Goal: Communication & Community: Answer question/provide support

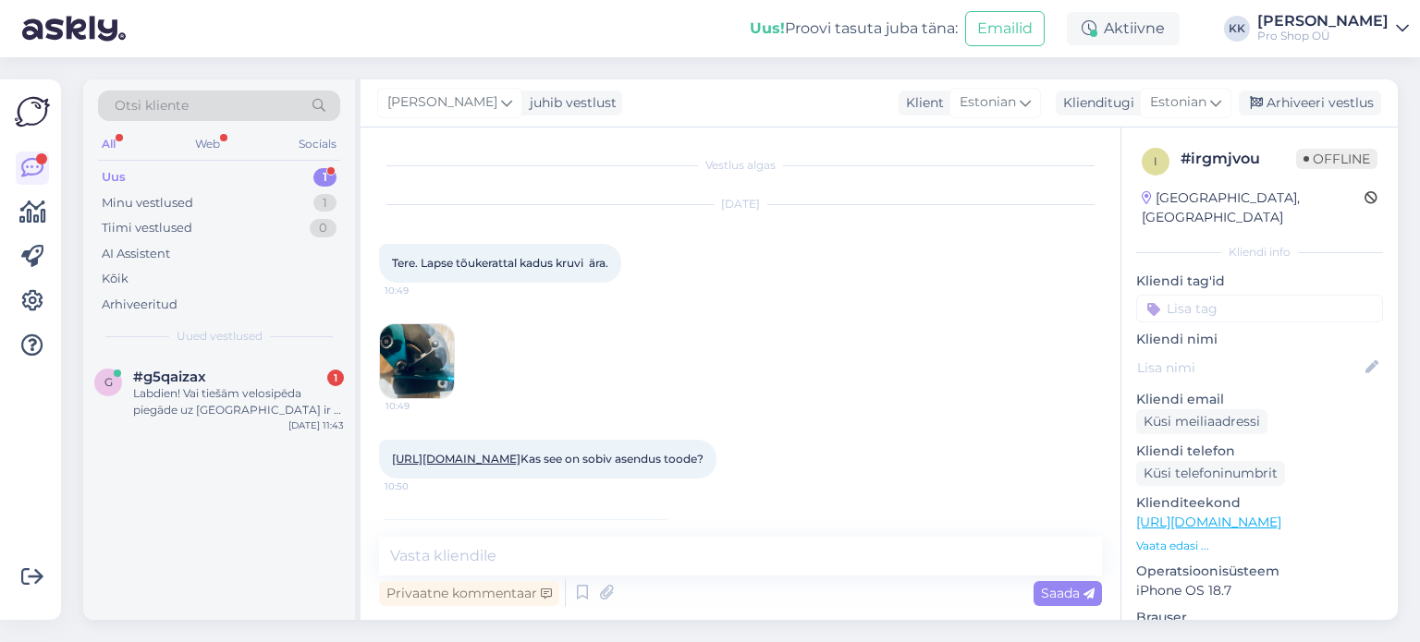
scroll to position [726, 0]
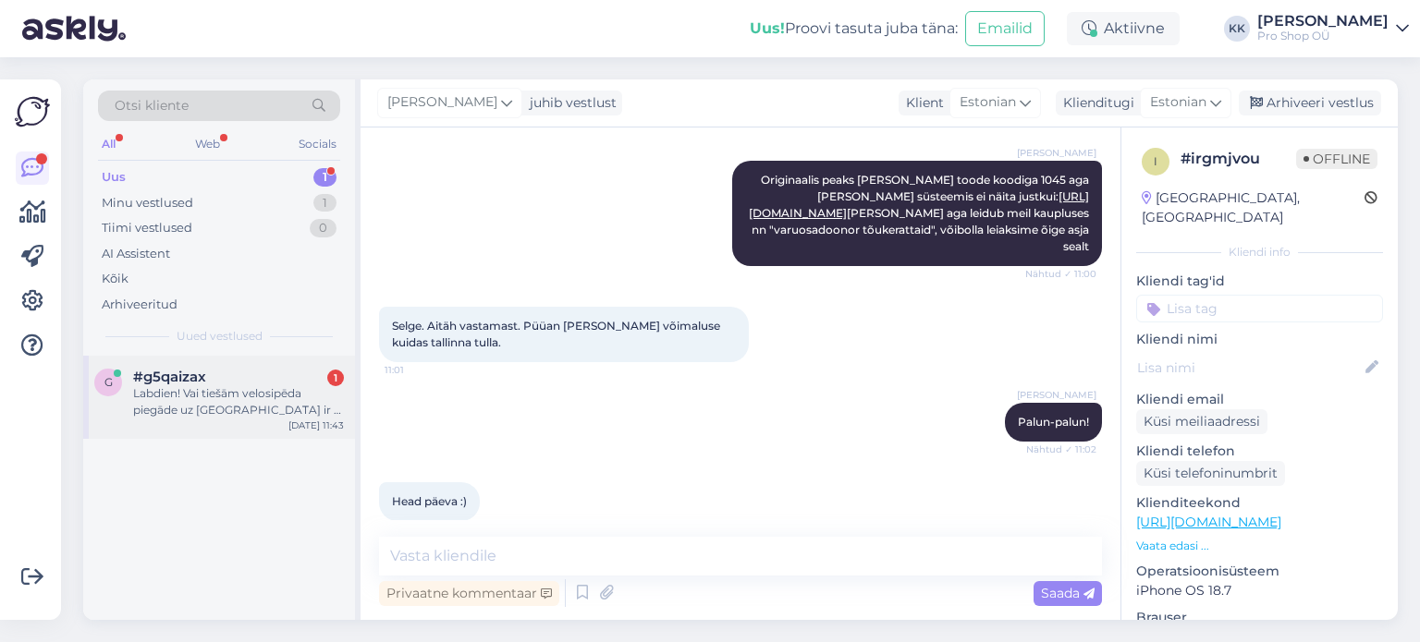
click at [248, 409] on div "Labdien! Vai tiešām velosipēda piegāde uz [GEOGRAPHIC_DATA] ir 6 EUR?" at bounding box center [238, 401] width 211 height 33
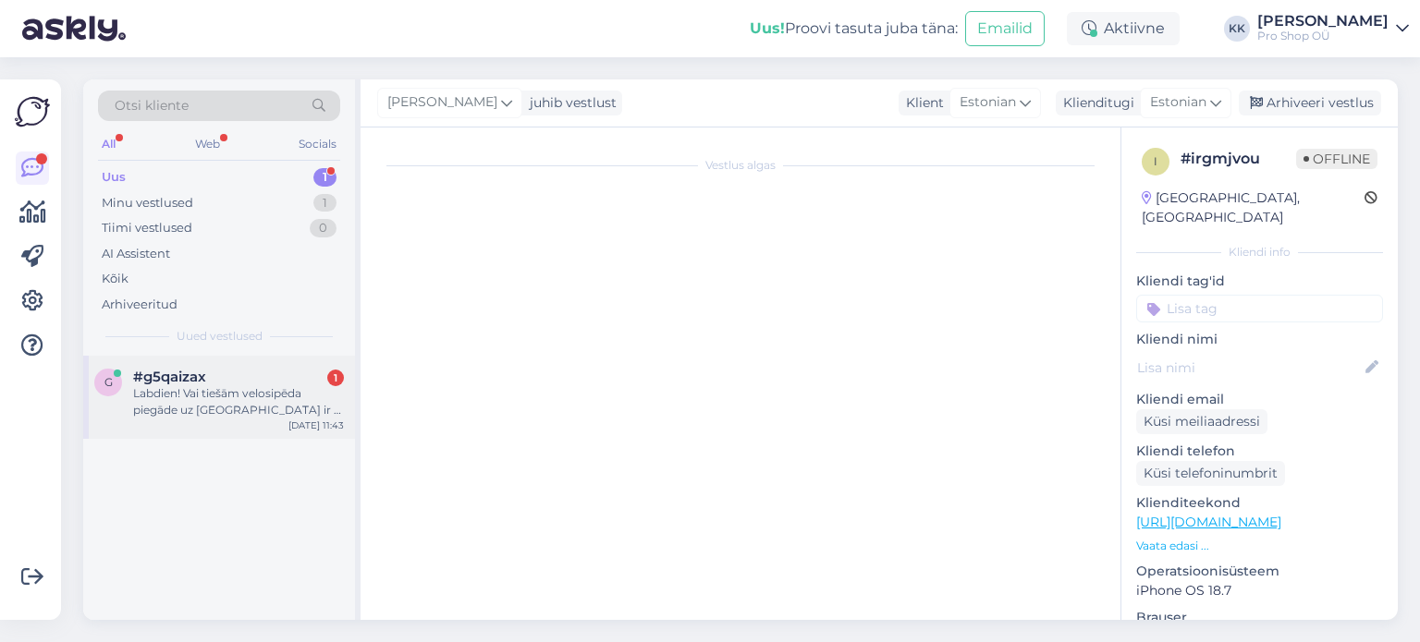
scroll to position [0, 0]
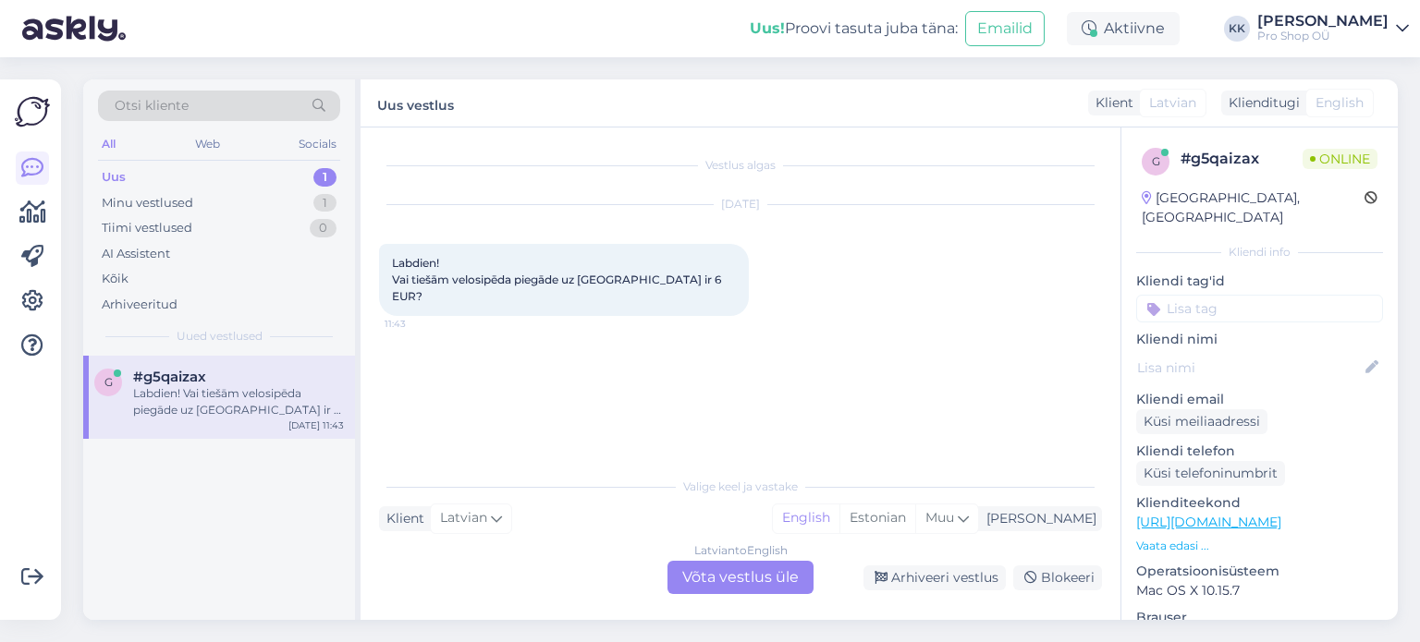
click at [749, 580] on div "Latvian to English Võta vestlus üle" at bounding box center [740, 577] width 146 height 33
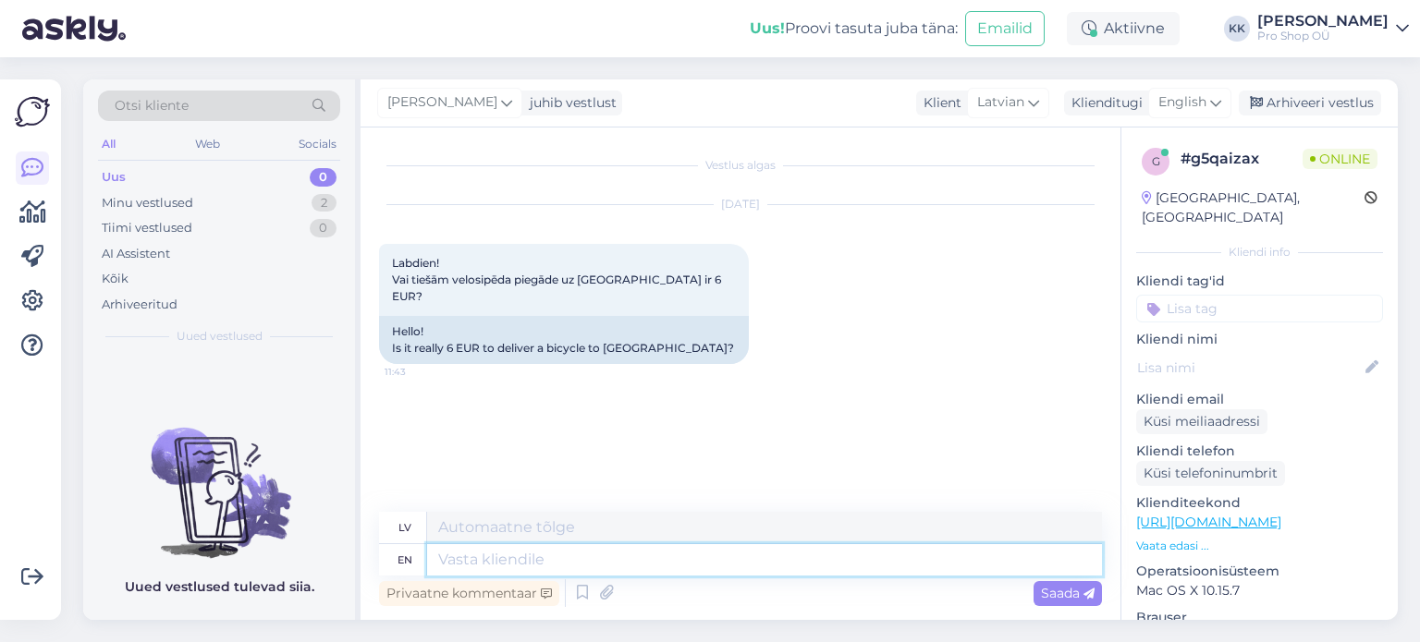
click at [748, 564] on textarea at bounding box center [764, 559] width 675 height 31
type textarea "Hello"
type textarea "Sveiki"
type textarea "Hello,"
type textarea "Sveiki,"
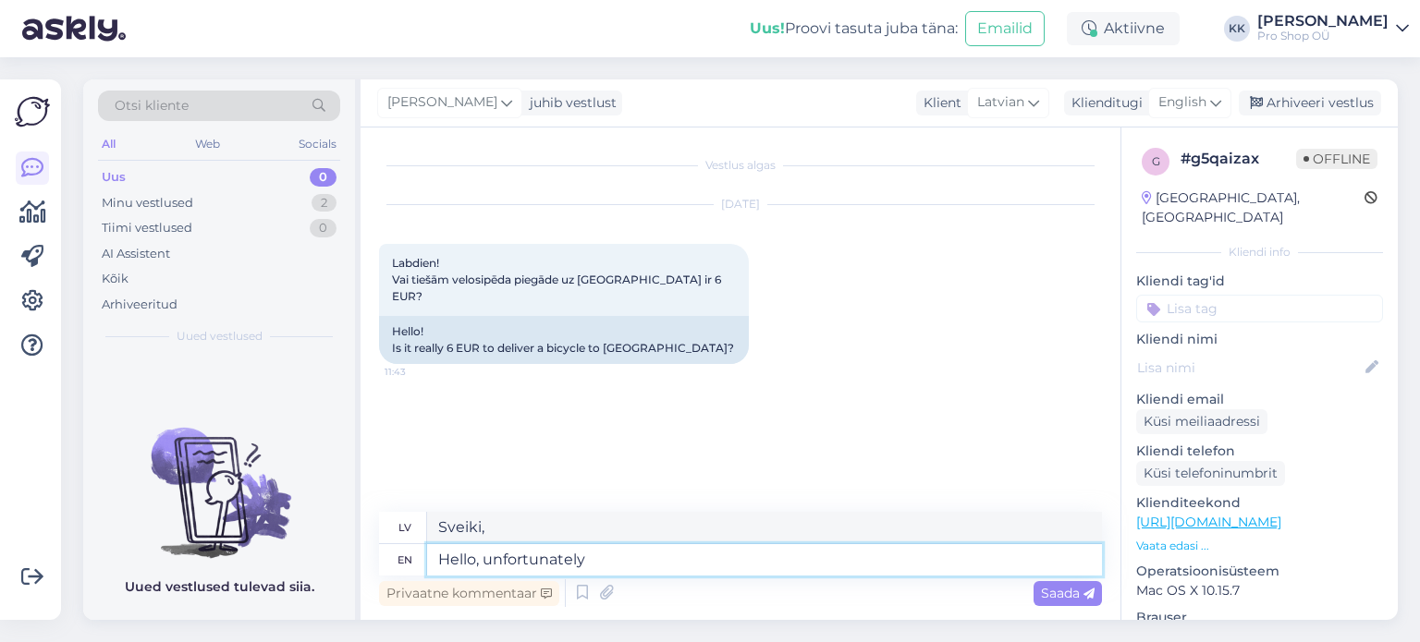
type textarea "Hello, unfortunately n"
type textarea "Sveiki, diemžēl"
type textarea "Hello, unfortunately not"
type textarea "Sveiki, diemžēl nē"
type textarea "Hello, unfortunately not,"
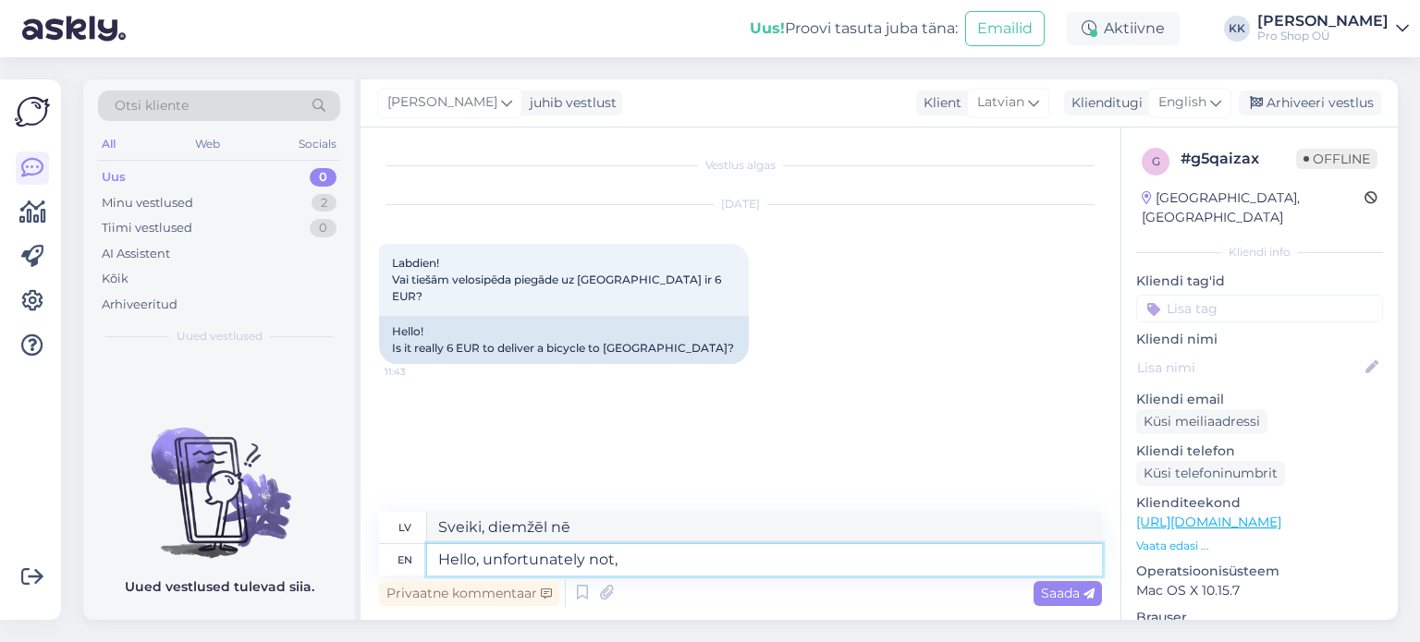
type textarea "Sveiki, diemžēl nē,"
type textarea "Hello, unfortunately not, at"
type textarea "Sveiki, diemžēl ne plkst."
type textarea "Hello, unfortunately not, at the moment"
type textarea "Sveiki, diemžēl šobrīd nē"
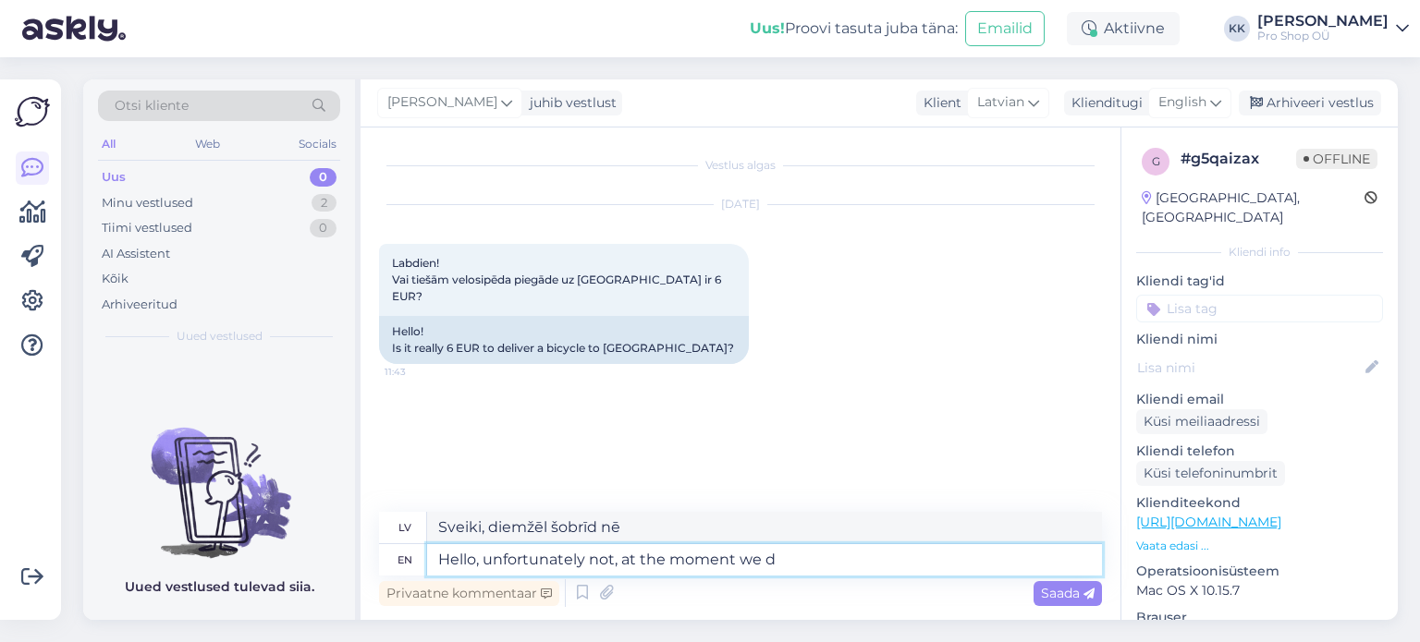
type textarea "Hello, unfortunately not, at the moment we do"
type textarea "Sveiki, diemžēl šobrīd nē, mēs"
type textarea "Hello, unfortunately not, at the moment we do n"
type textarea "Sveiki, diemžēl nē, šobrīd mēs to darām."
type textarea "Hello, unfortunately not, at the moment we do not ha"
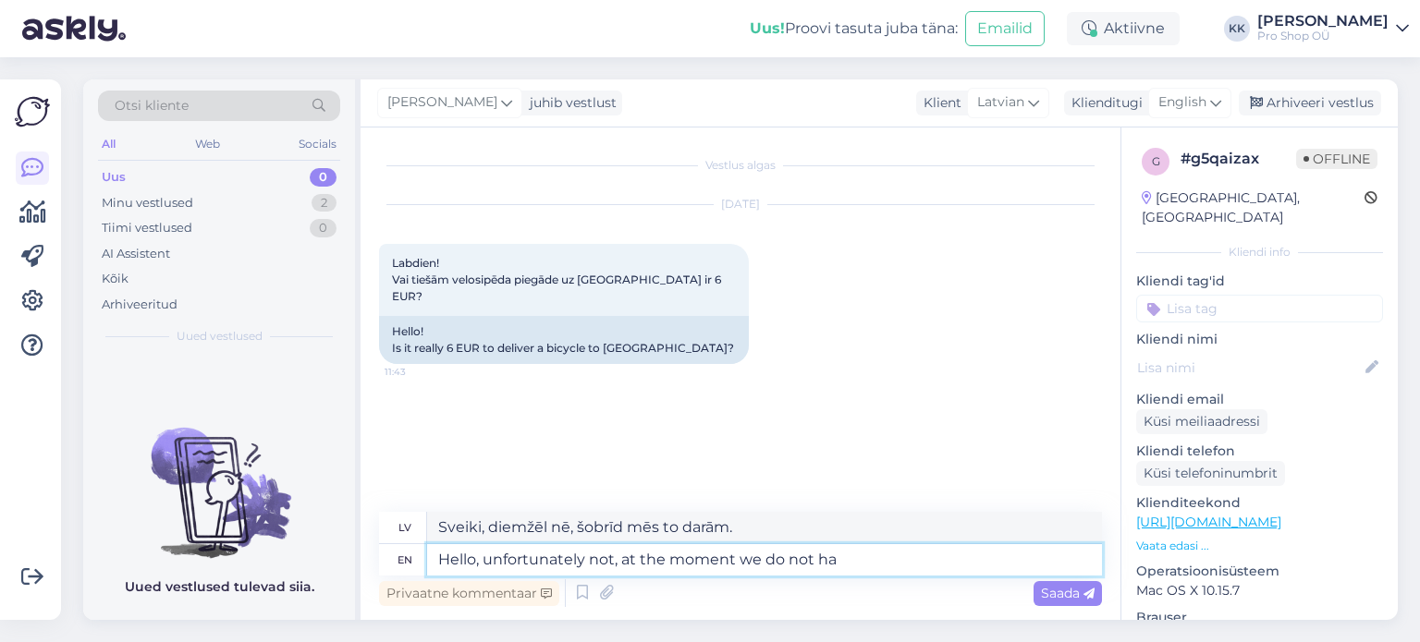
type textarea "Sveiki, diemžēl nē, šobrīd mums nav"
type textarea "Hello, unfortunately not, at the moment we do not have option"
type textarea "Sveiki, diemžēl nē, šobrīd mums nav šādas iespējas."
type textarea "Hello, unfortunately not, at the moment we do not have option for"
type textarea "Sveiki, diemžēl nē, šobrīd mums nav šādas iespējas"
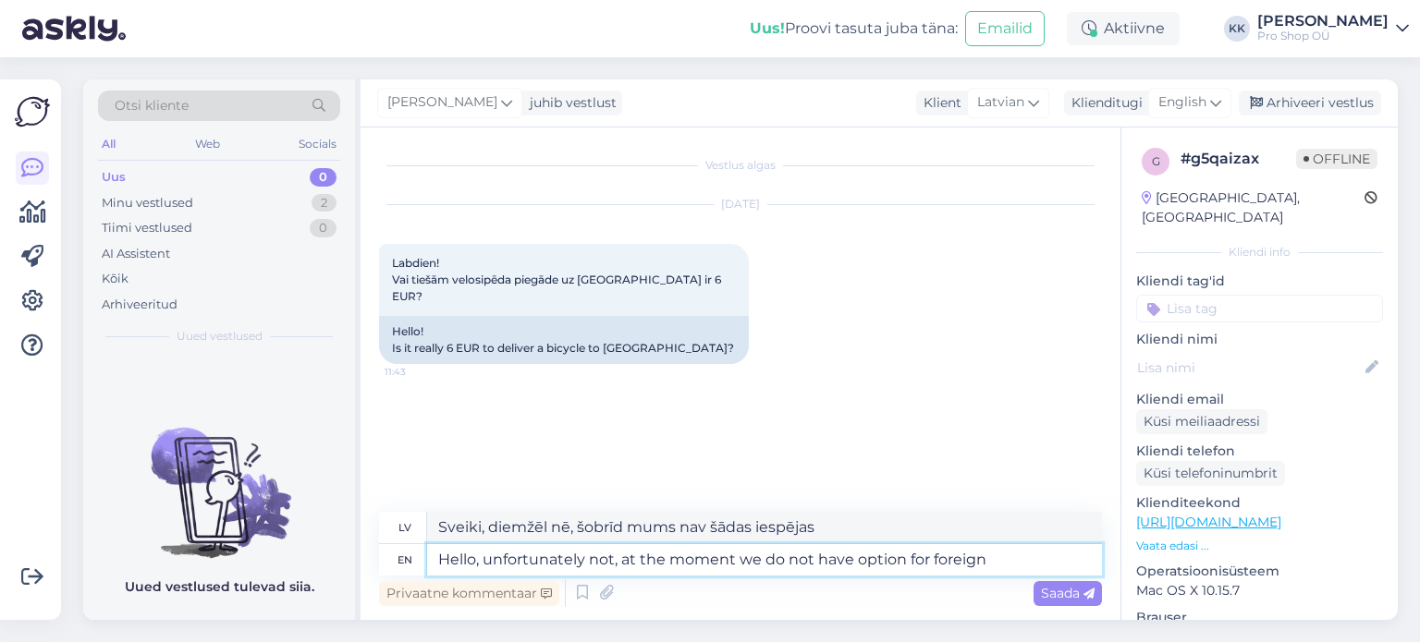
type textarea "Hello, unfortunately not, at the moment we do not have option for foreign"
type textarea "Sveiki, diemžēl nē, šobrīd mums nav iespējas pasūtīt ārzemju preces."
type textarea "Hello, unfortunately not, at the moment we do not have option for foreign c"
type textarea "Sveiki, diemžēl nē, šobrīd mums nav iespējas veikt ārvalstu maksājumus."
type textarea "Hello, unfortunately not, at the moment we do not have option for fo"
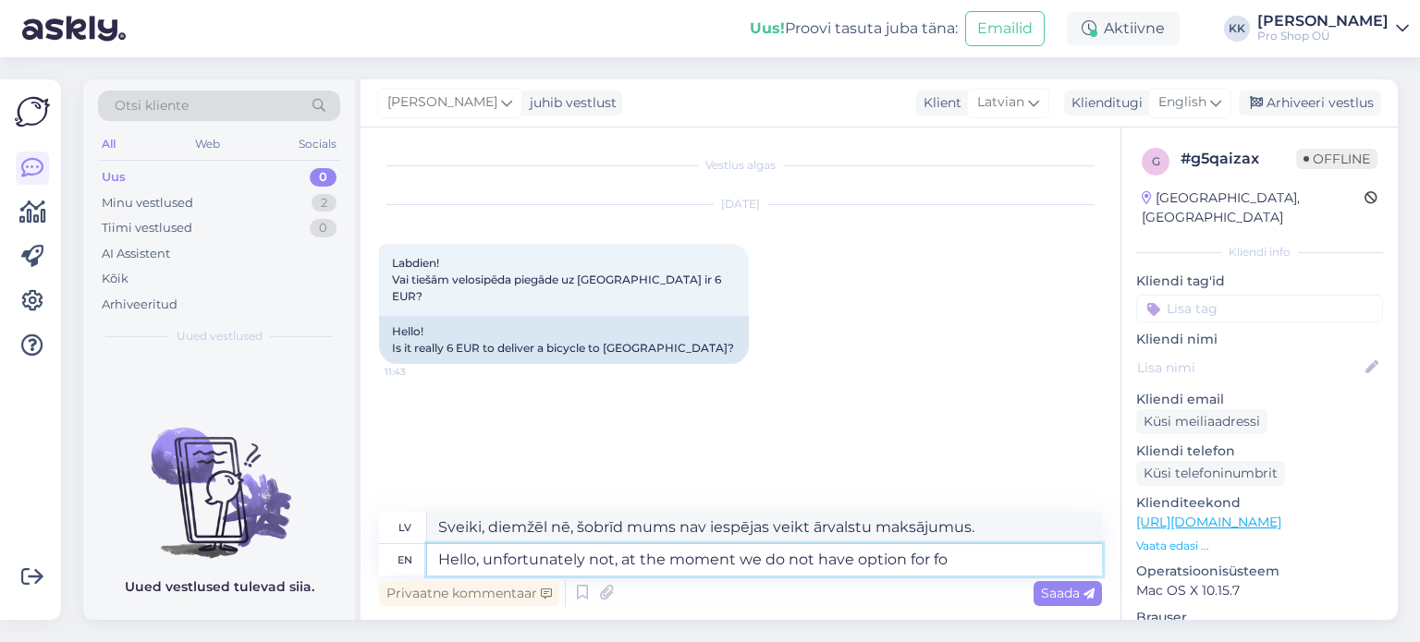
type textarea "Sveiki, diemžēl nē, šobrīd mums nav iespējas pasūtīt ārzemju preces."
type textarea "Hello, unfortunately not, at the moment we do not have option for"
type textarea "Sveiki, diemžēl nē, šobrīd mums nav šādas iespējas"
type textarea "Hello, unfortunately not, at the moment we do not have option for delivering t"
type textarea "Sveiki, diemžēl nē, šobrīd mums nav piegādes iespējas."
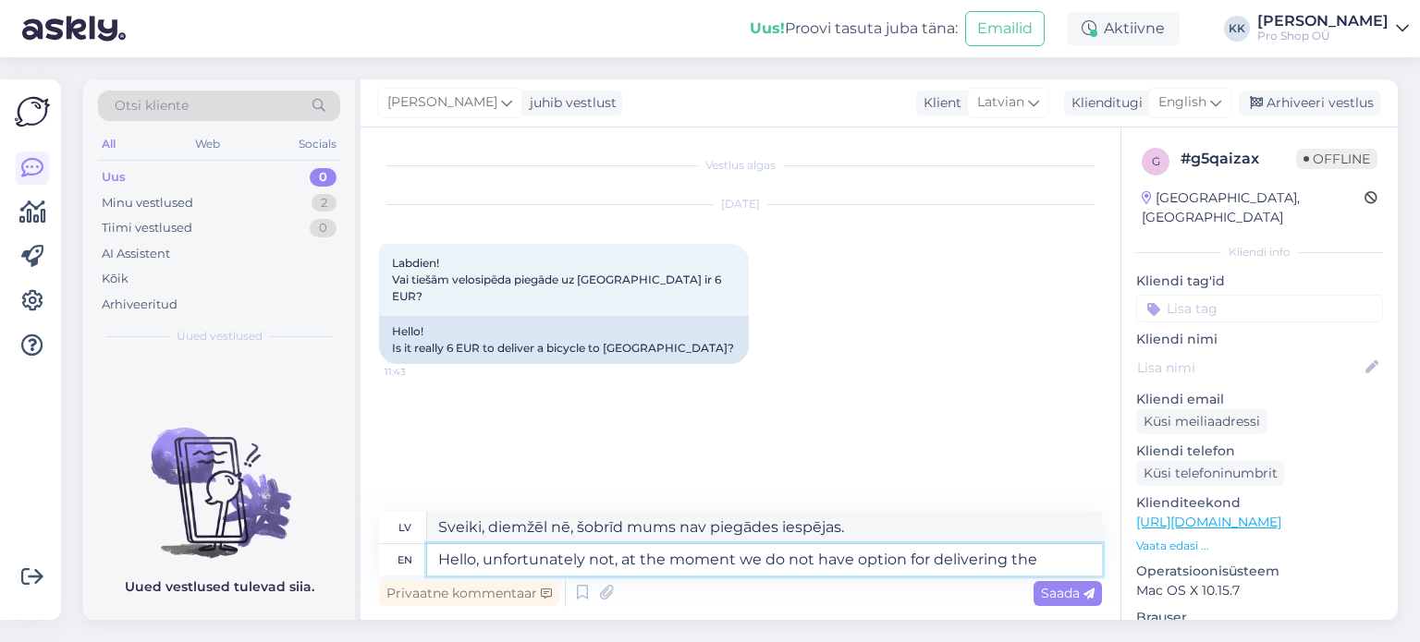
type textarea "Hello, unfortunately not, at the moment we do not have option for delivering th…"
type textarea "Sveiki, diemžēl nē, šobrīd mums nav iespējas piegādāt"
type textarea "Hello, unfortunately not, at the moment we do not have option for delivering th…"
type textarea "Sveiki, diemžēl nē, šobrīd mums nav iespējas piegādāt velosipēdus."
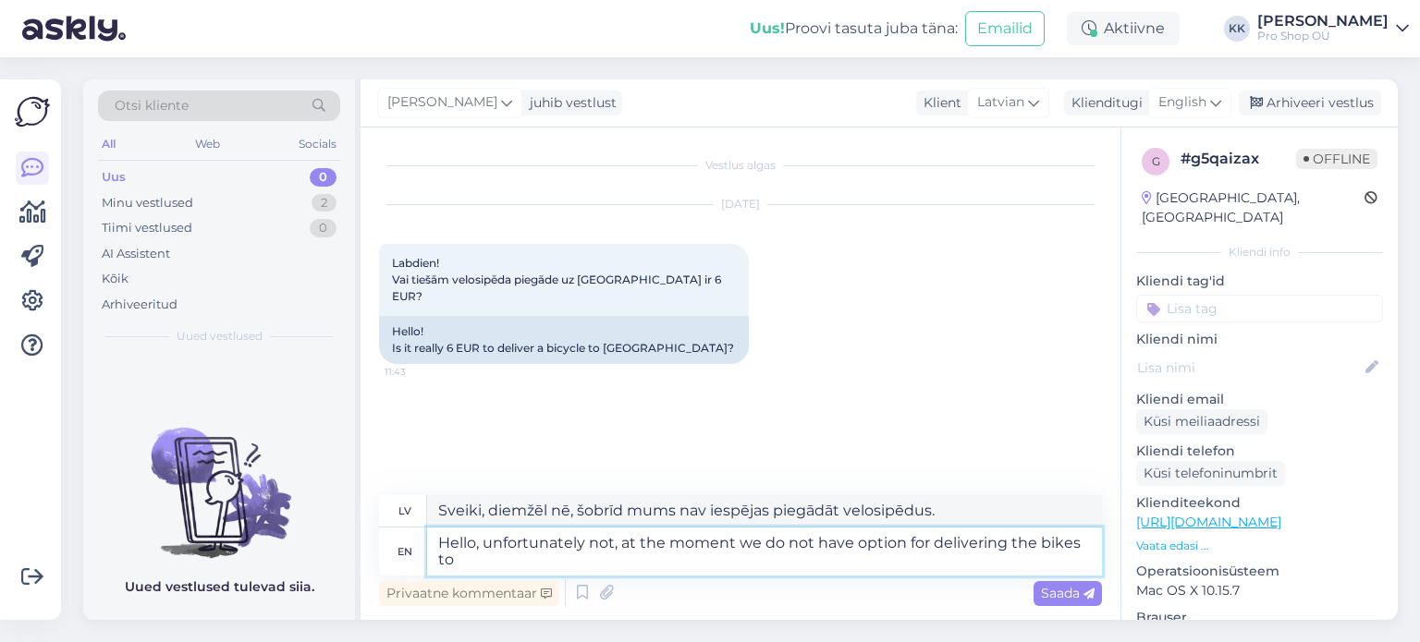
type textarea "Hello, unfortunately not, at the moment we do not have option for delivering th…"
type textarea "Sveiki, diemžēl nē, šobrīd mums nav iespējas piegādāt velosipēdus uz"
type textarea "Hello, unfortunately not, at the moment we do not have option for delivering th…"
type textarea "Sveiki, diemžēl nē, šobrīd mums nav iespējas piegādāt velosipēdus uz ārzemēm."
type textarea "Hello, unfortunately not, at the moment we do not have option for delivering th…"
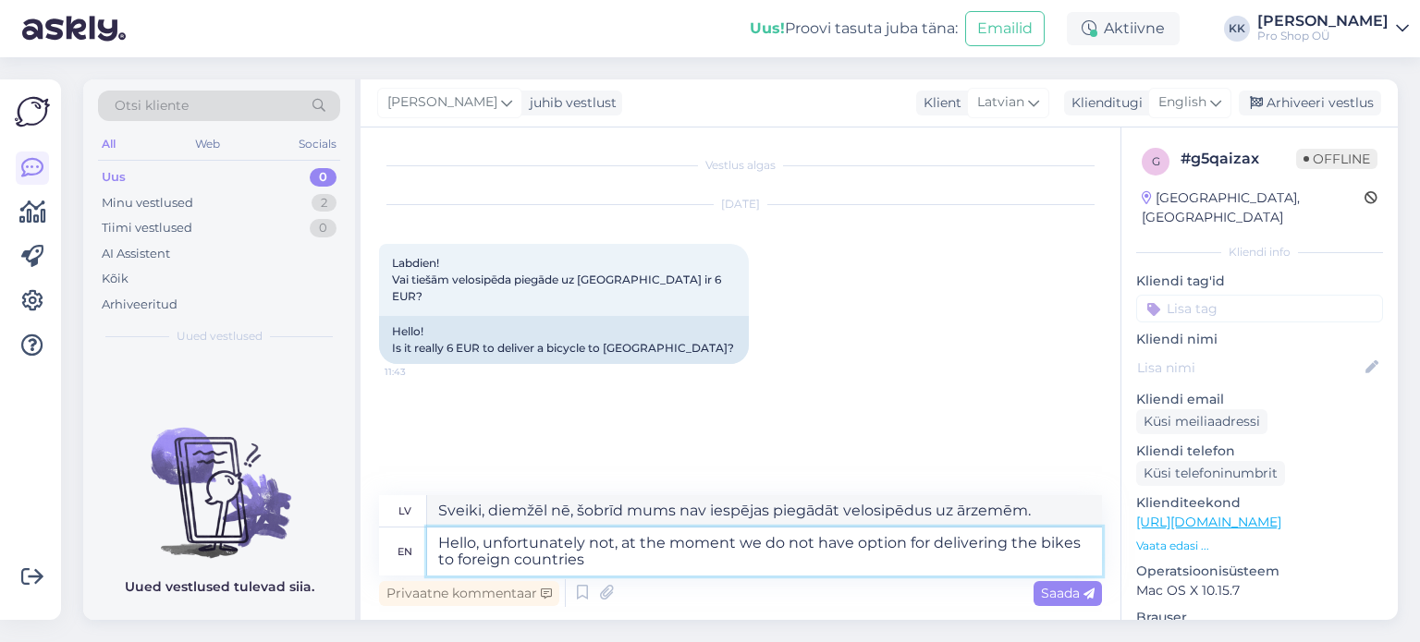
type textarea "Sveiki, diemžēl nē, šobrīd mums nav iespējas piegādāt velosipēdus uz ārvalstīm."
type textarea "Hello, unfortunately not, at the moment we do not have option for delivering th…"
type textarea "Sveiki, diemžēl nē, šobrīd mums nav iespējas piegādāt velosipēdus uz ārvalstīm,…"
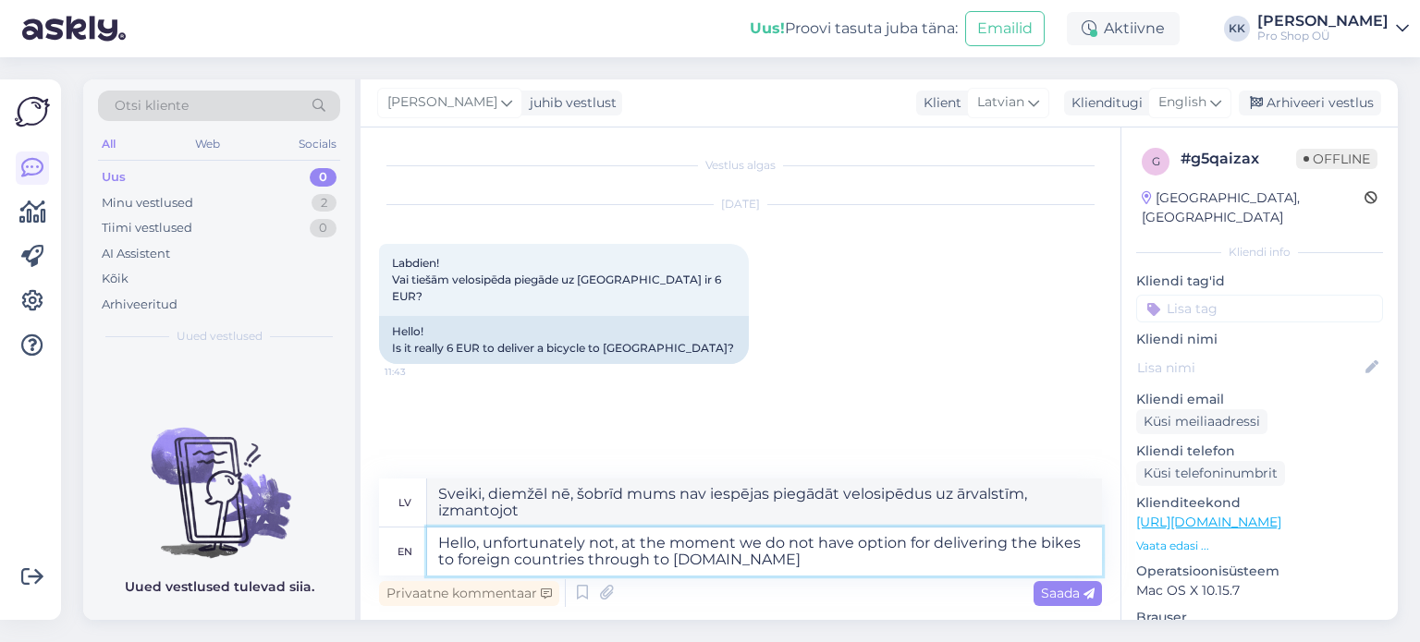
type textarea "Hello, unfortunately not, at the moment we do not have option for delivering th…"
type textarea "Sveiki, diemžēl nē, šobrīd mums nav iespējas piegādāt velosipēdus uz ārvalstīm,…"
type textarea "Hello, unfortunately not, at the moment we do not have option for delivering th…"
type textarea "Sveiki, diemžēl nē, šobrīd mums nav iespējas piegādāt velosipēdus uz ārvalstīm,…"
type textarea "Hello, unfortunately not, at the moment we do not have option for delivering th…"
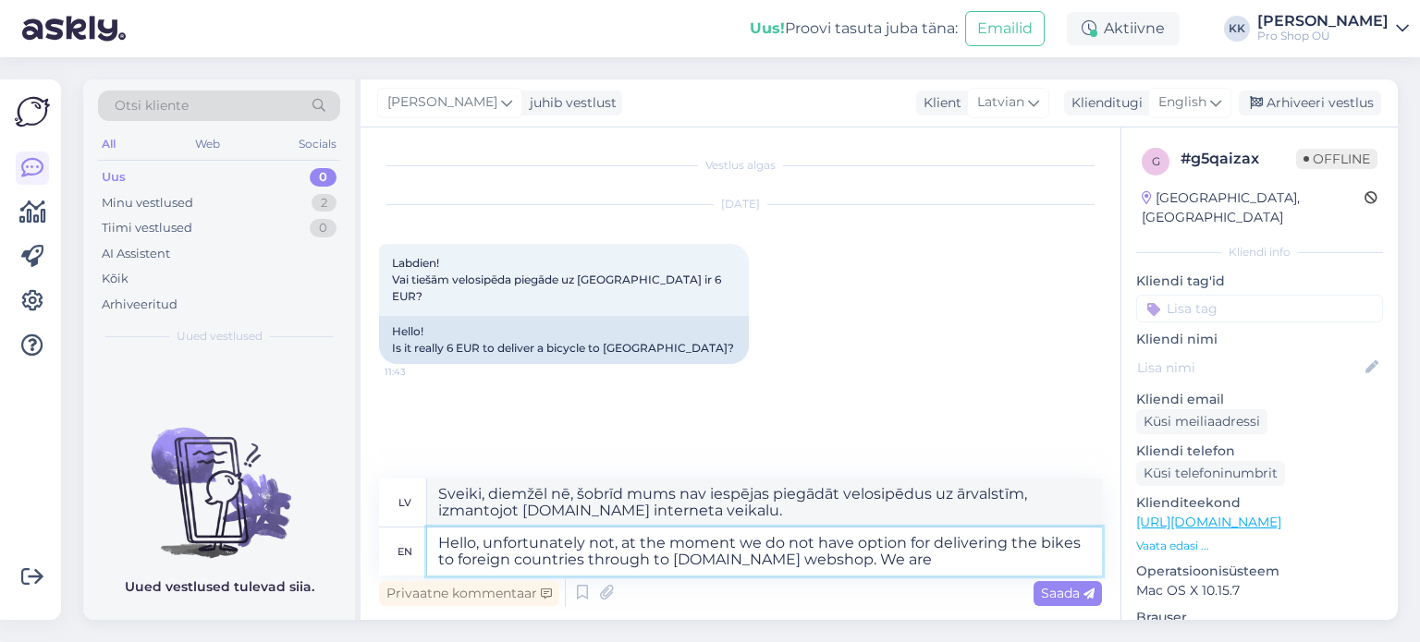
type textarea "Sveiki, diemžēl nē, šobrīd mums nav iespējas piegādāt velosipēdus uz ārvalstīm,…"
type textarea "Hello, unfortunately not, at the moment we do not have option for delivering th…"
type textarea "Sveiki, diemžēl nē, šobrīd mums nav iespējas piegādāt velosipēdus uz ārvalstīm,…"
type textarea "Hello, unfortunately not, at the moment we do not have option for delivering th…"
type textarea "Sveiki, diemžēl nē, šobrīd mums nav iespējas piegādāt velosipēdus uz ārvalstīm,…"
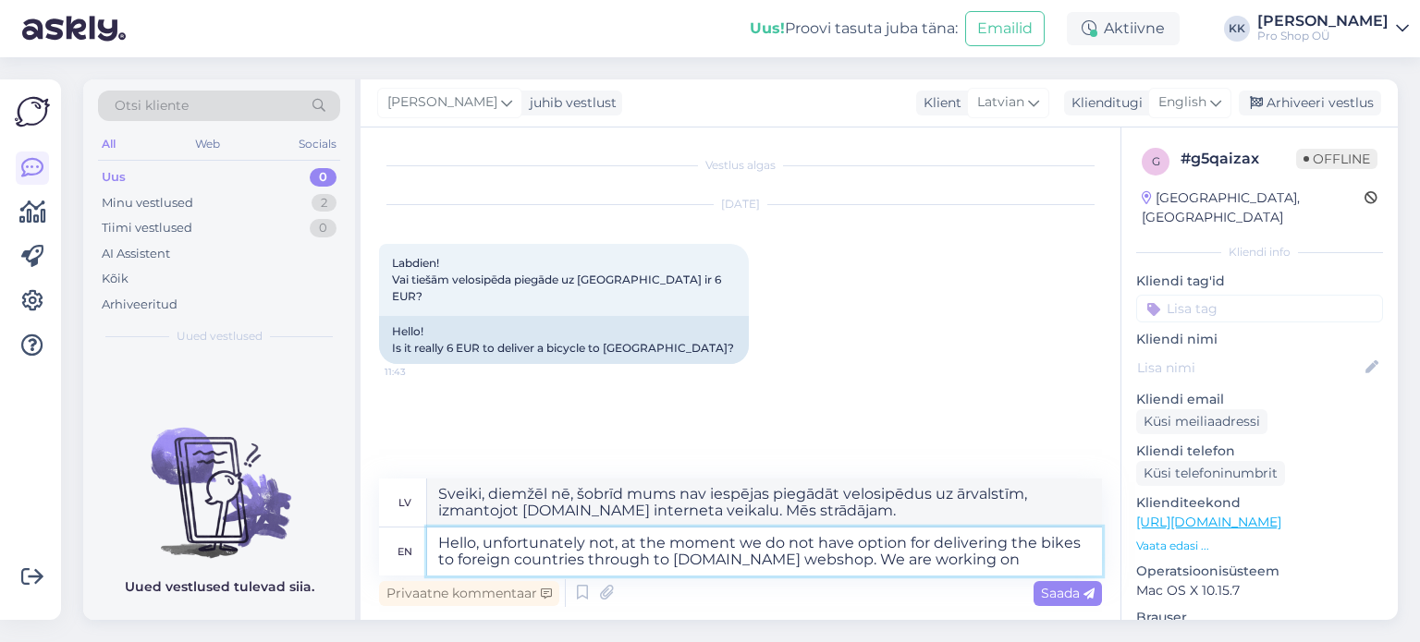
type textarea "Hello, unfortunately not, at the moment we do not have option for delivering th…"
type textarea "Sveiki, diemžēl nē, šobrīd mums nav iespējas piegādāt velosipēdus uz ārvalstīm,…"
type textarea "Hello, unfortunately not, at the moment we do not have option for delivering th…"
type textarea "Sveiki, diemžēl nē, šobrīd mums nav iespējas piegādāt velosipēdus uz ārvalstīm,…"
type textarea "Hello, unfortunately not, at the moment we do not have option for delivering th…"
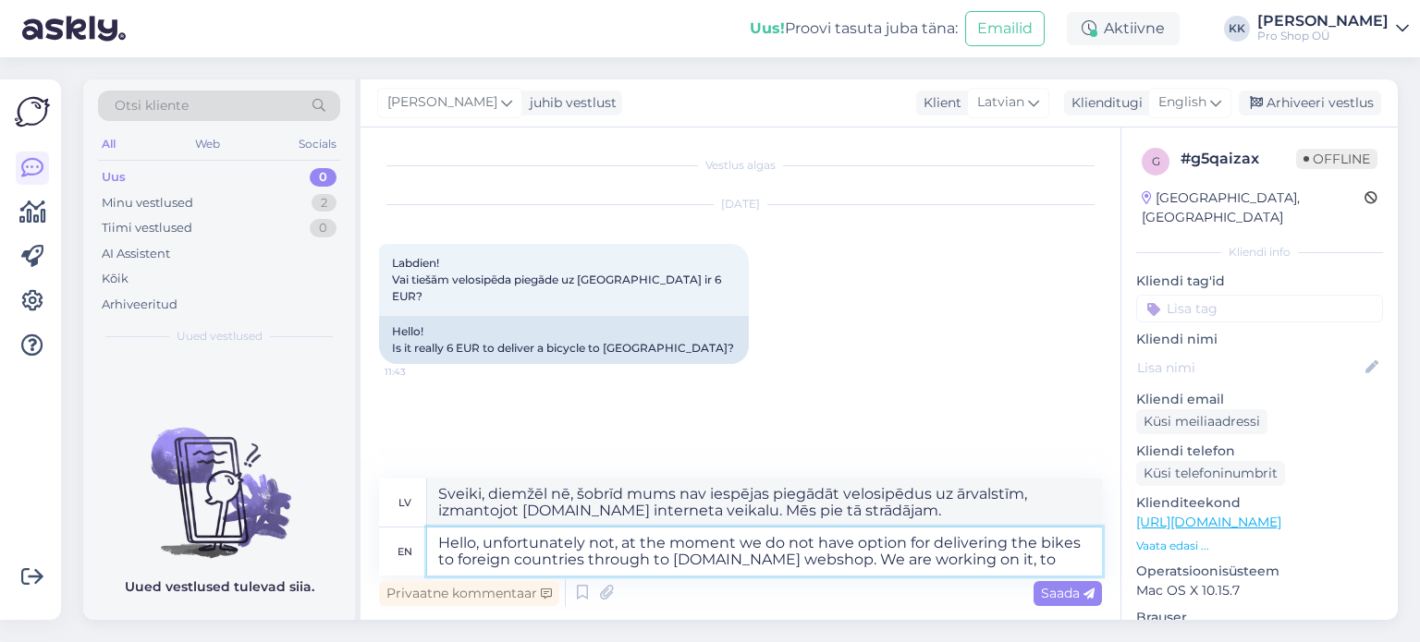
type textarea "Sveiki, diemžēl nē, šobrīd mums nav iespējas piegādāt velosipēdus uz ārvalstīm,…"
type textarea "Hello, unfortunately not, at the moment we do not have option for delivering th…"
type textarea "Sveiki, diemžēl nē, šobrīd mums nav iespējas piegādāt velosipēdus uz ārvalstīm,…"
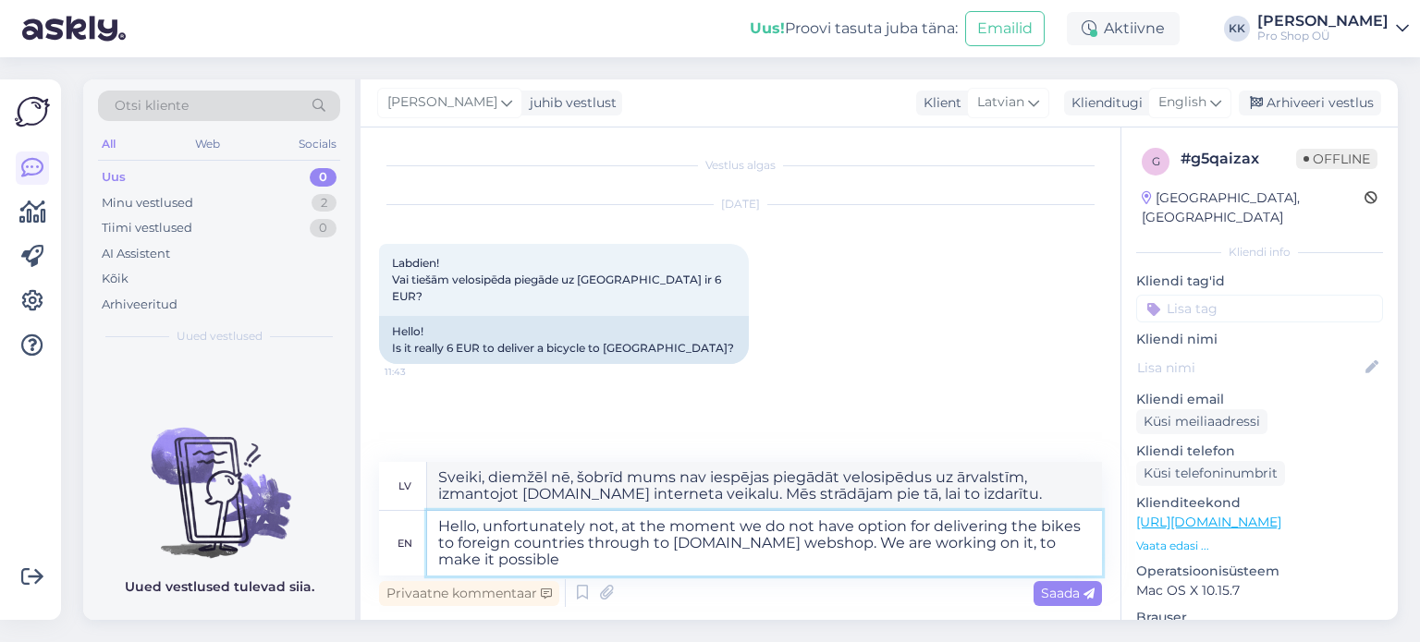
type textarea "Hello, unfortunately not, at the moment we do not have option for delivering th…"
type textarea "Sveiki, diemžēl nē, šobrīd mums nav iespējas piegādāt velosipēdus uz ārvalstīm,…"
type textarea "Hello, unfortunately not, at the moment we do not have option for delivering th…"
type textarea "Sveiki, diemžēl nē, šobrīd mums nav iespējas piegādāt velosipēdus uz ārvalstīm,…"
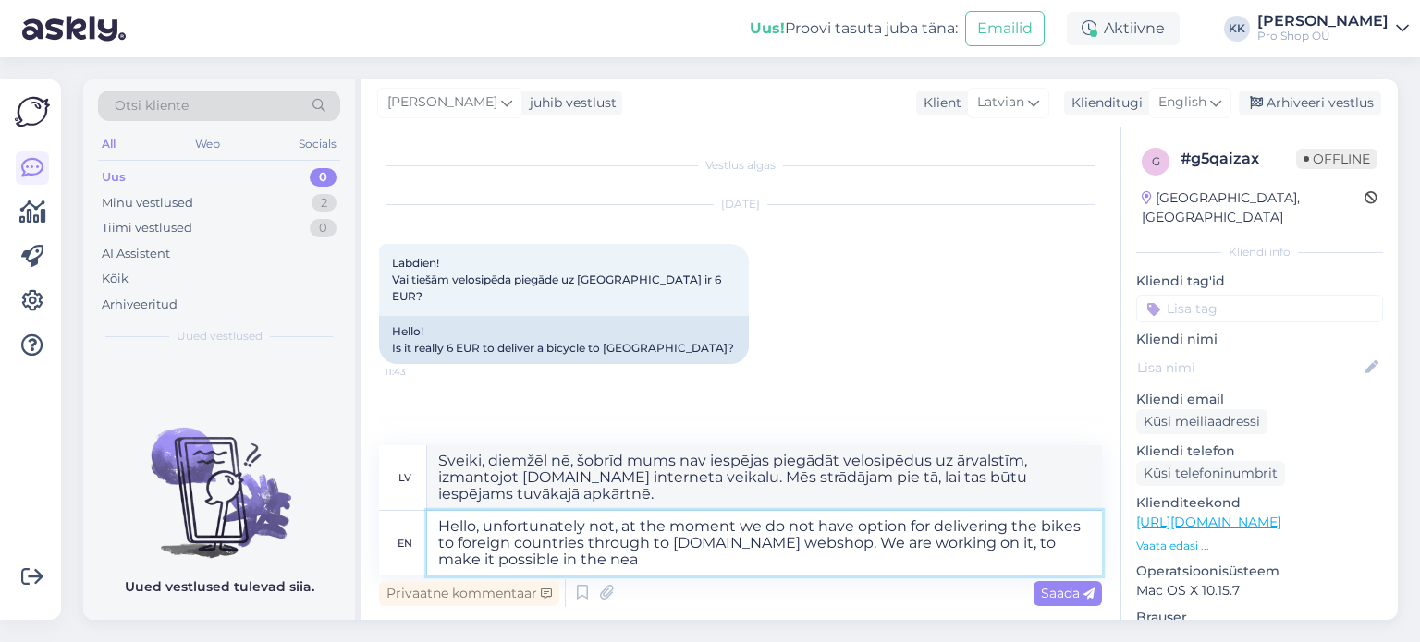
type textarea "Hello, unfortunately not, at the moment we do not have option for delivering th…"
type textarea "Sveiki, diemžēl nē, šobrīd mums nav iespējas piegādāt velosipēdus uz ārvalstīm,…"
type textarea "Hello, unfortunately not, at the moment we do not have option for delivering th…"
type textarea "Sveiki, diemžēl nē, šobrīd mums nav iespējas piegādāt velosipēdus uz ārvalstīm,…"
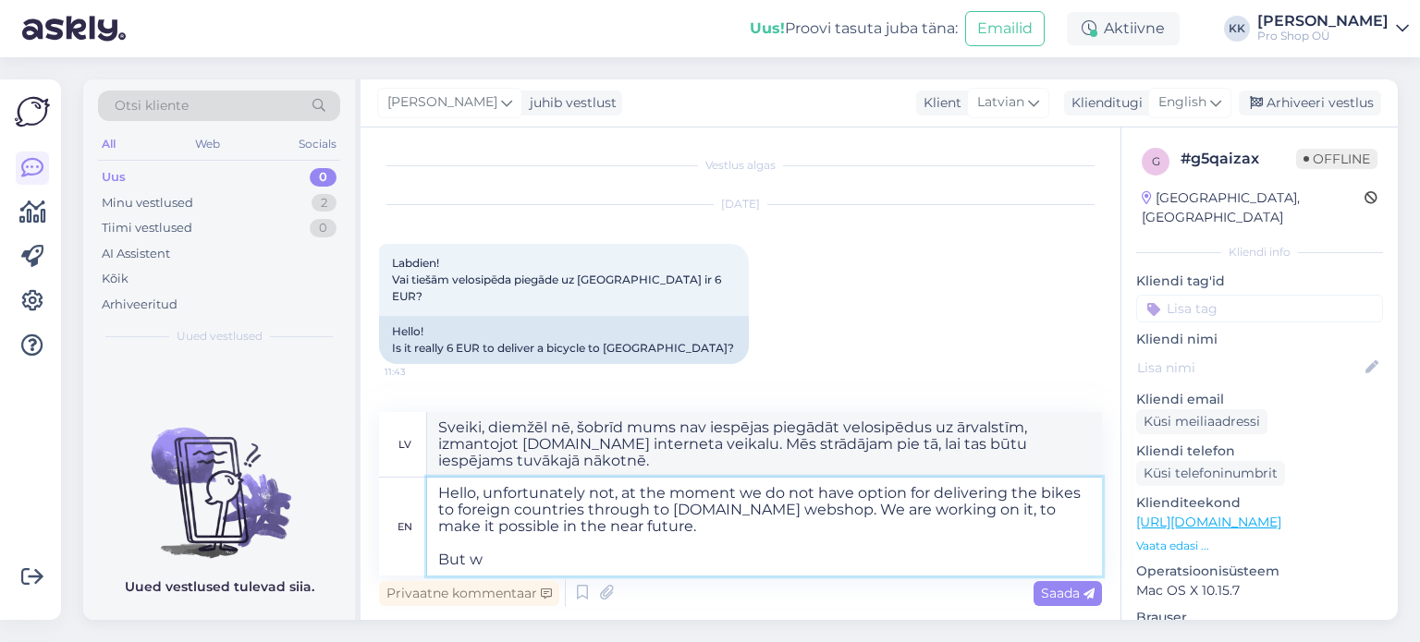
type textarea "Hello, unfortunately not, at the moment we do not have option for delivering th…"
type textarea "Sveiki, diemžēl nē, šobrīd mums nav iespējas piegādāt velosipēdus uz ārvalstīm,…"
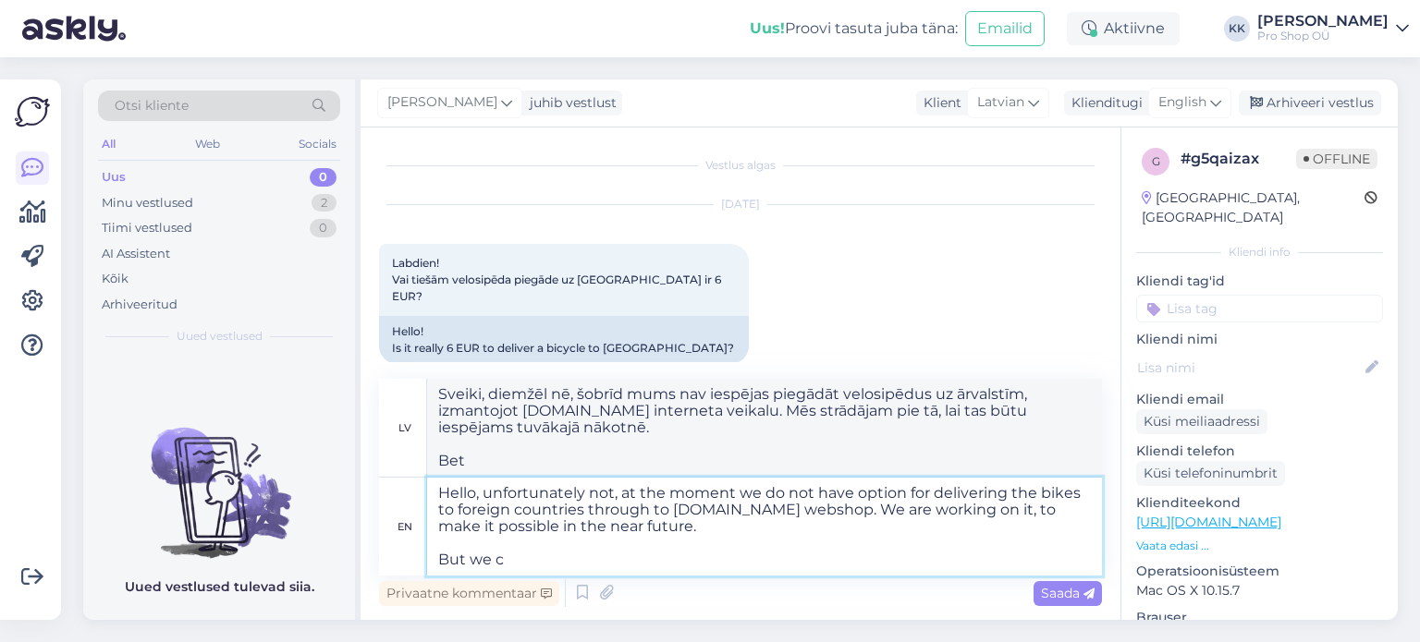
type textarea "Hello, unfortunately not, at the moment we do not have option for delivering th…"
type textarea "Sveiki, diemžēl nē, šobrīd mums nav iespējas piegādāt velosipēdus uz ārvalstīm,…"
type textarea "Hello, unfortunately not, at the moment we do not have option for delivering th…"
type textarea "Sveiki, diemžēl nē, šobrīd mums nav iespējas piegādāt velosipēdus uz ārvalstīm,…"
type textarea "Hello, unfortunately not, at the moment we do not have option for delivering th…"
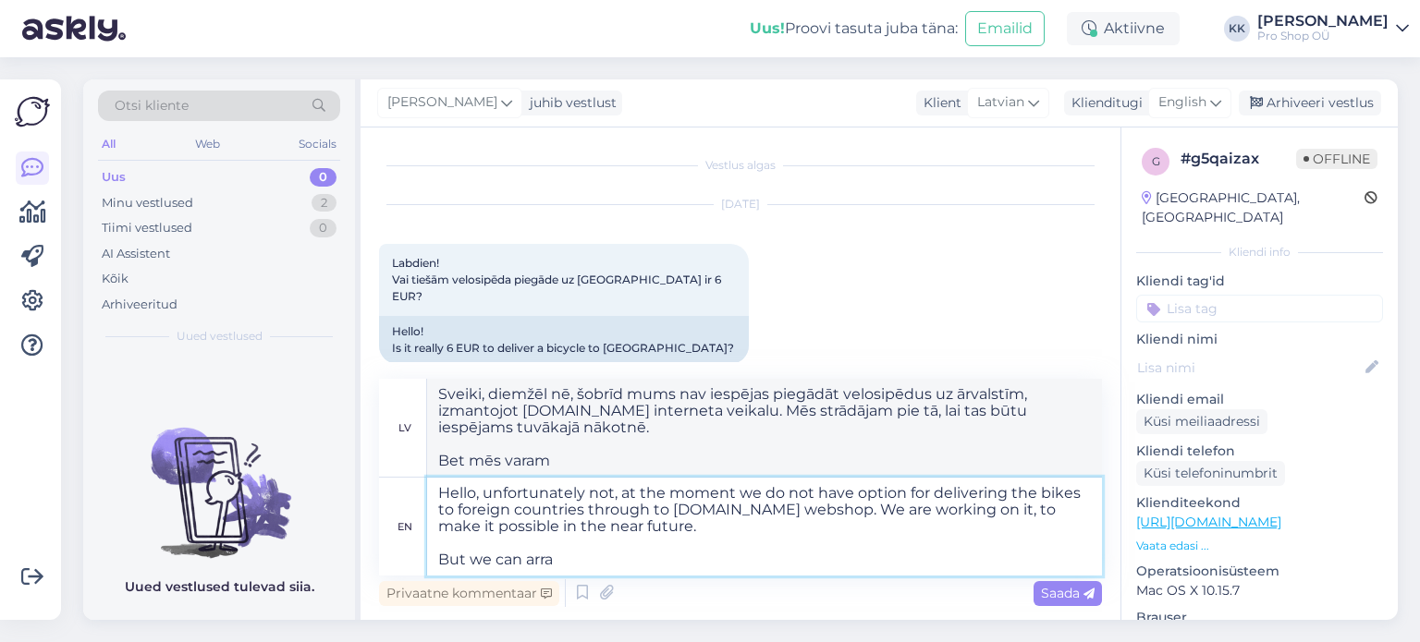
type textarea "Sveiki, diemžēl nē, šobrīd mums nav iespējas piegādāt velosipēdus uz ārvalstīm,…"
type textarea "Hello, unfortunately not, at the moment we do not have option for delivering th…"
type textarea "Sveiki, diemžēl nē, šobrīd mums nav iespējas piegādāt velosipēdus uz ārvalstīm,…"
type textarea "Hello, unfortunately not, at the moment we do not have option for delivering th…"
type textarea "Sveiki, diemžēl nē, šobrīd mums nav iespējas piegādāt velosipēdus uz ārvalstīm,…"
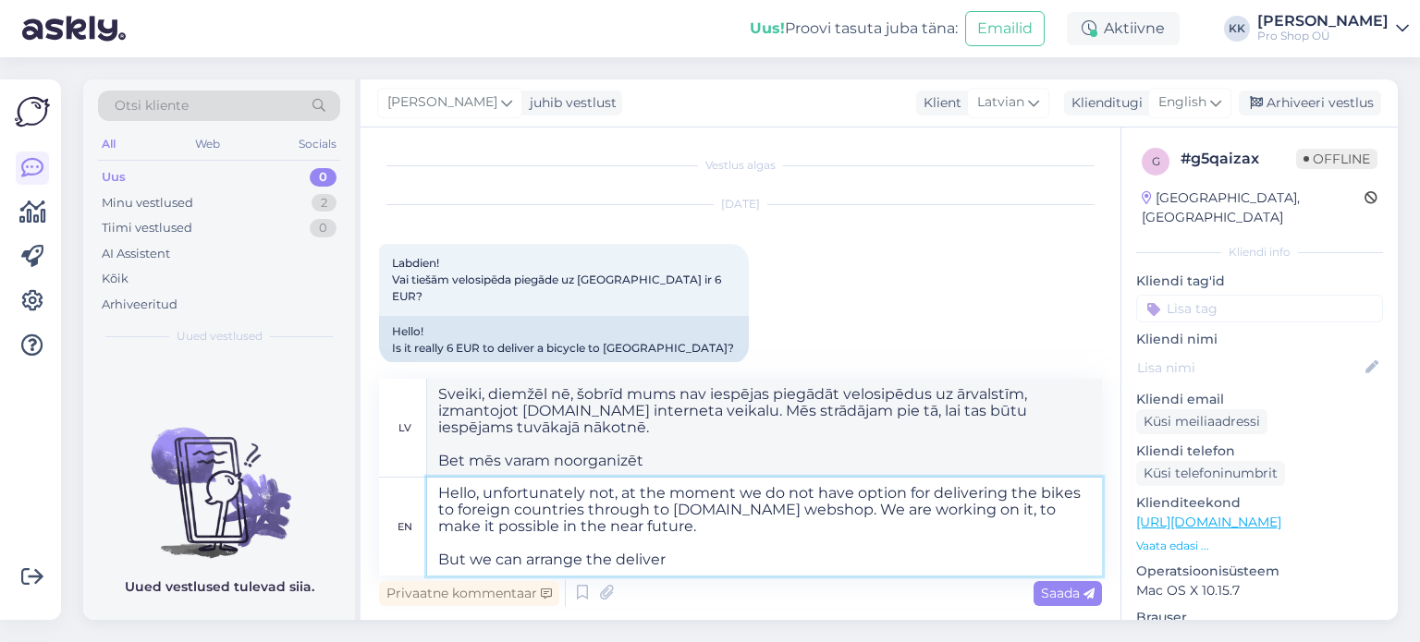
type textarea "Hello, unfortunately not, at the moment we do not have option for delivering th…"
type textarea "Sveiki, diemžēl nē, šobrīd mums nav iespējas piegādāt velosipēdus uz ārvalstīm,…"
type textarea "Hello, unfortunately not, at the moment we do not have option for delivering th…"
type textarea "Sveiki, diemžēl nē, šobrīd mums nav iespējas piegādāt velosipēdus uz ārvalstīm,…"
type textarea "Hello, unfortunately not, at the moment we do not have option for delivering th…"
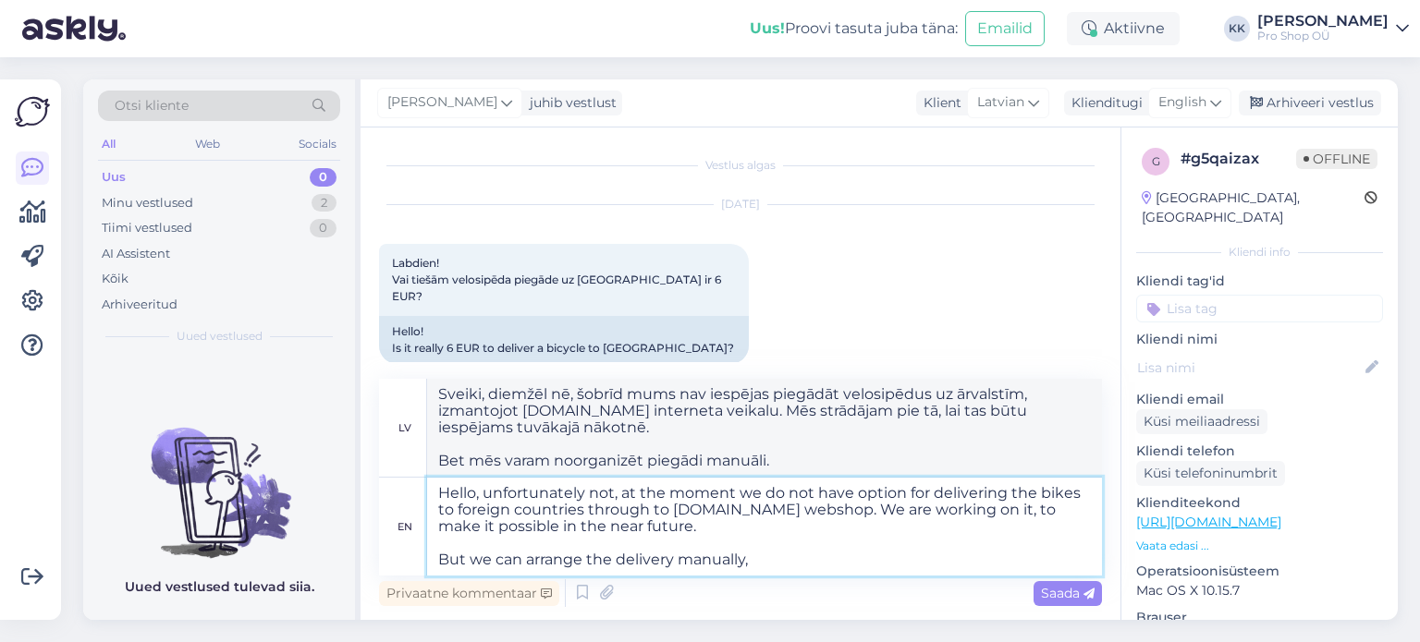
type textarea "Sveiki, diemžēl nē, šobrīd mums nav iespējas piegādāt velosipēdus uz ārvalstīm,…"
type textarea "Hello, unfortunately not, at the moment we do not have option for delivering th…"
type textarea "Sveiki, diemžēl nē, šobrīd mums nav iespējas piegādāt velosipēdus uz ārvalstīm,…"
type textarea "Hello, unfortunately not, at the moment we do not have option for delivering th…"
type textarea "Sveiki, diemžēl nē, šobrīd mums nav iespējas piegādāt velosipēdus uz ārvalstīm,…"
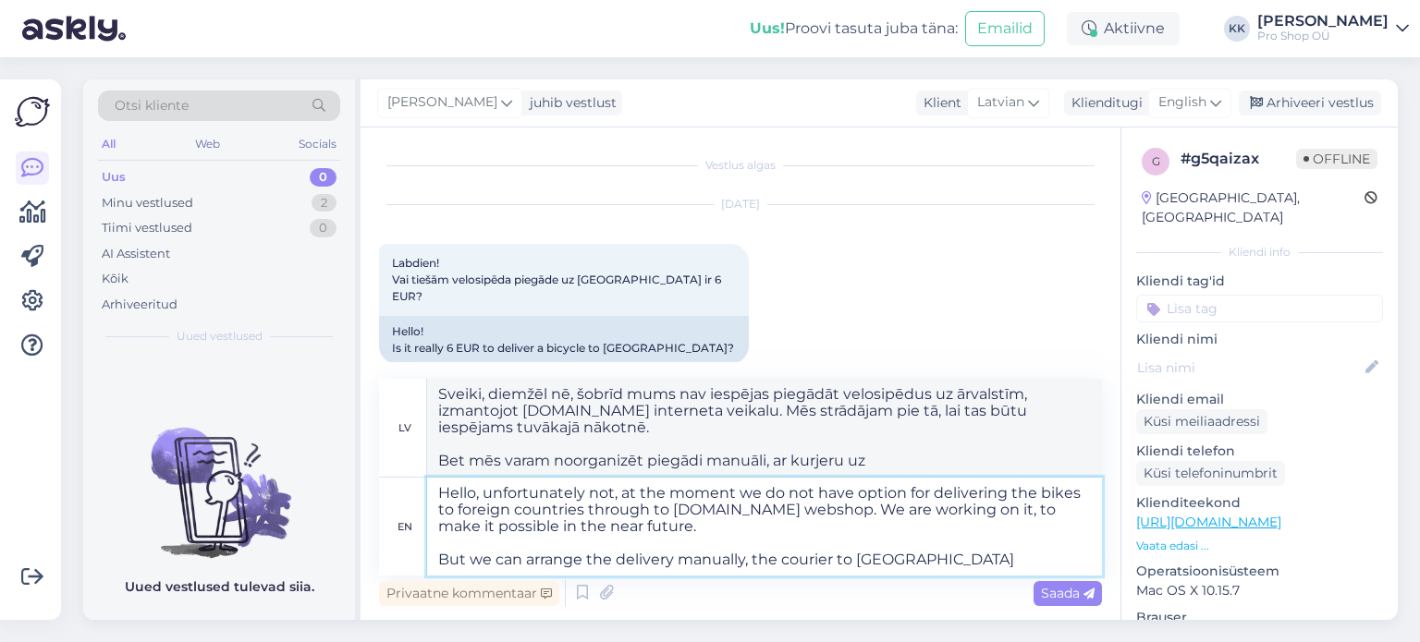
type textarea "Hello, unfortunately not, at the moment we do not have option for delivering th…"
type textarea "Sveiki, diemžēl nē, šobrīd mums nav iespējas piegādāt velosipēdus uz ārvalstīm,…"
type textarea "Hello, unfortunately not, at the moment we do not have option for delivering th…"
type textarea "Sveiki, diemžēl nē, šobrīd mums nav iespējas piegādāt velosipēdus uz ārvalstīm,…"
type textarea "Hello, unfortunately not, at the moment we do not have option for delivering th…"
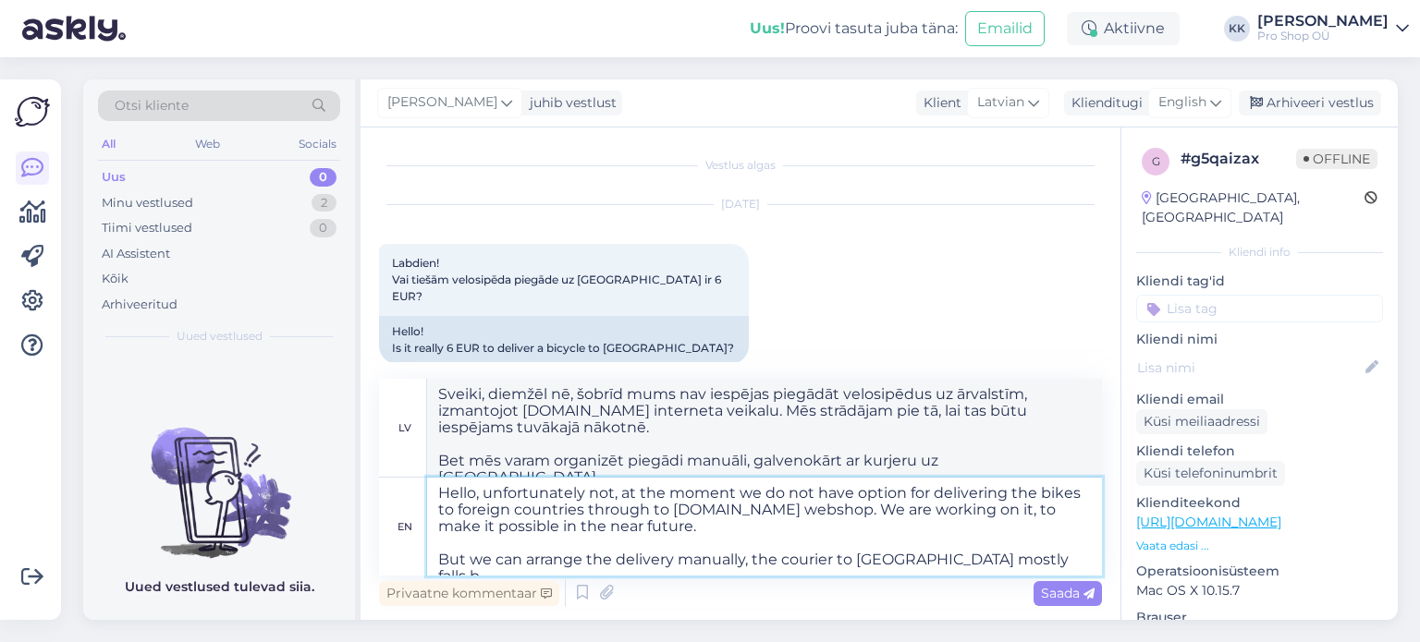
type textarea "Sveiki, diemžēl nē, šobrīd mums nav iespējas piegādāt velosipēdus uz ārvalstīm,…"
type textarea "Hello, unfortunately not, at the moment we do not have option for delivering th…"
type textarea "Sveiki, diemžēl nē, šobrīd mums nav iespējas piegādāt velosipēdus uz ārvalstīm,…"
type textarea "Hello, unfortunately not, at the moment we do not have option for delivering th…"
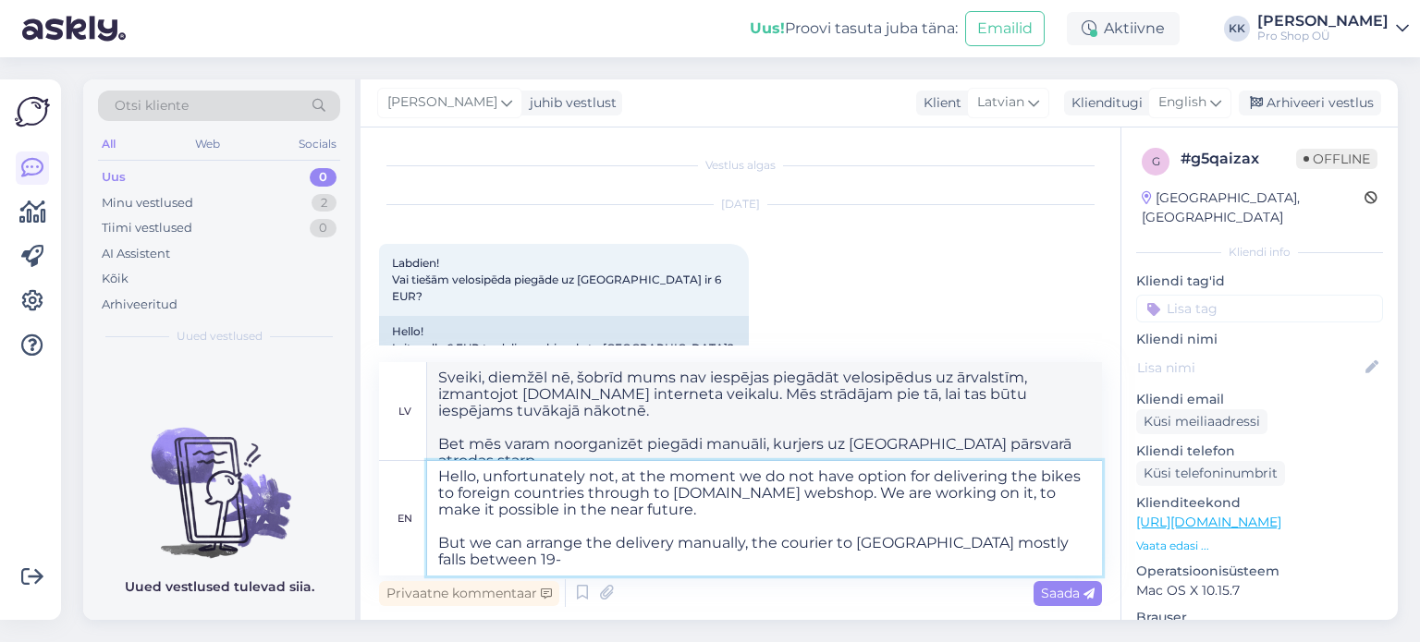
type textarea "Sveiki, diemžēl nē, šobrīd mums nav iespējas piegādāt velosipēdus uz ārvalstīm,…"
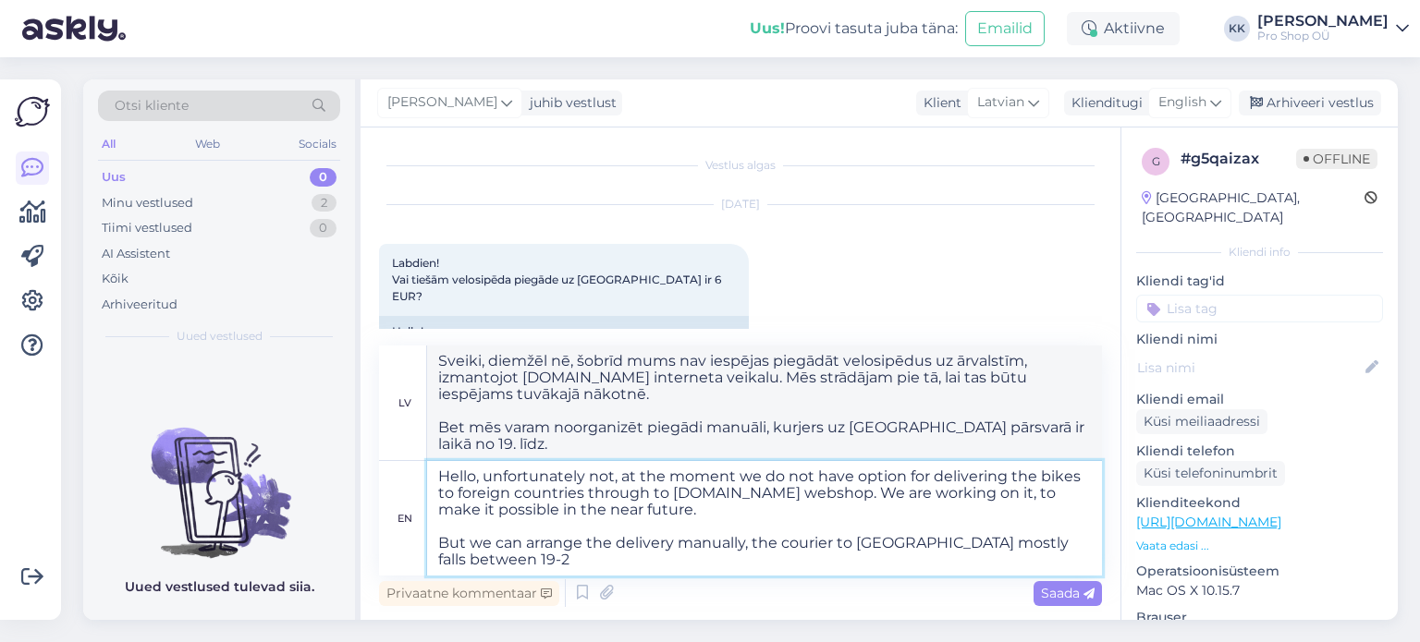
type textarea "Hello, unfortunately not, at the moment we do not have option for delivering th…"
type textarea "Sveiki, diemžēl nē, šobrīd mums nav iespējas piegādāt velosipēdus uz ārvalstīm,…"
type textarea "Hello, unfortunately not, at the moment we do not have option for delivering th…"
type textarea "Sveiki, diemžēl nē, šobrīd mums nav iespējas piegādāt velosipēdus uz ārvalstīm,…"
click at [781, 543] on textarea "Hello, unfortunately not, at the moment we do not have option for delivering th…" at bounding box center [764, 518] width 675 height 115
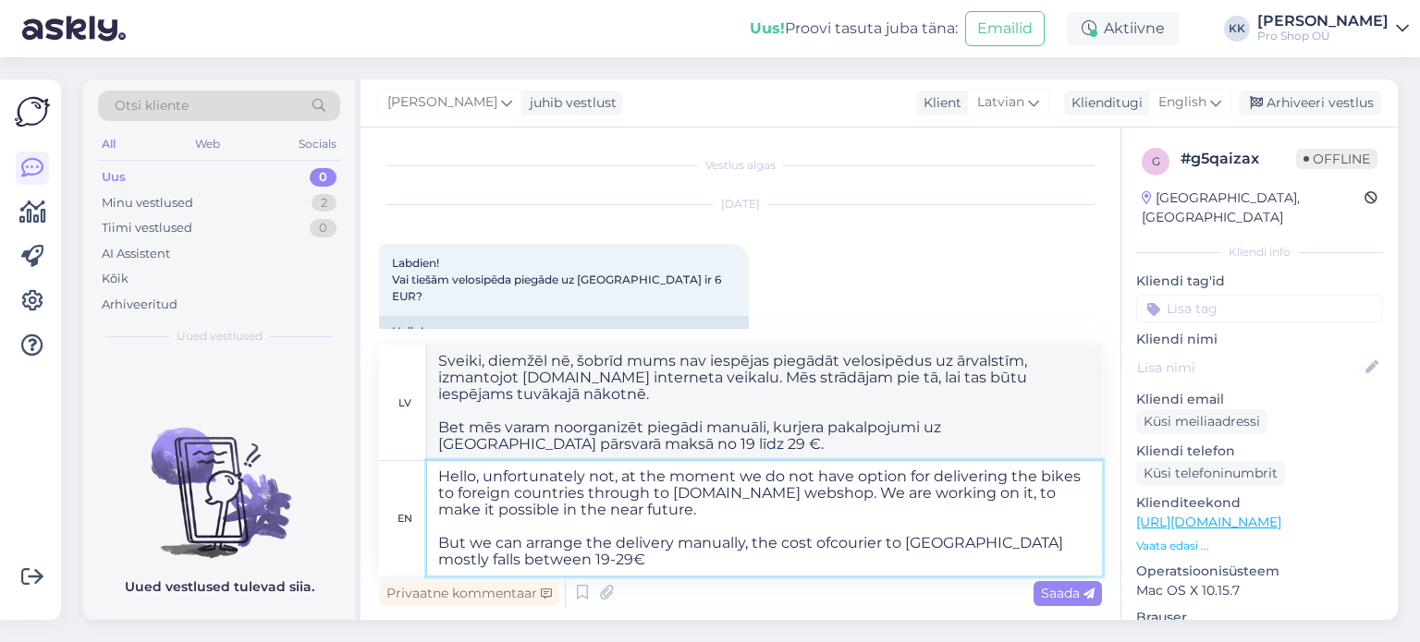
type textarea "Hello, unfortunately not, at the moment we do not have option for delivering th…"
type textarea "Sveiki, diemžēl nē, šobrīd mums nav iespējas piegādāt velosipēdus uz ārvalstīm,…"
click at [568, 558] on textarea "Hello, unfortunately not, at the moment we do not have option for delivering th…" at bounding box center [764, 518] width 675 height 115
drag, startPoint x: 887, startPoint y: 546, endPoint x: 833, endPoint y: 546, distance: 54.5
click at [833, 546] on textarea "Hello, unfortunately not, at the moment we do not have option for delivering th…" at bounding box center [764, 518] width 675 height 115
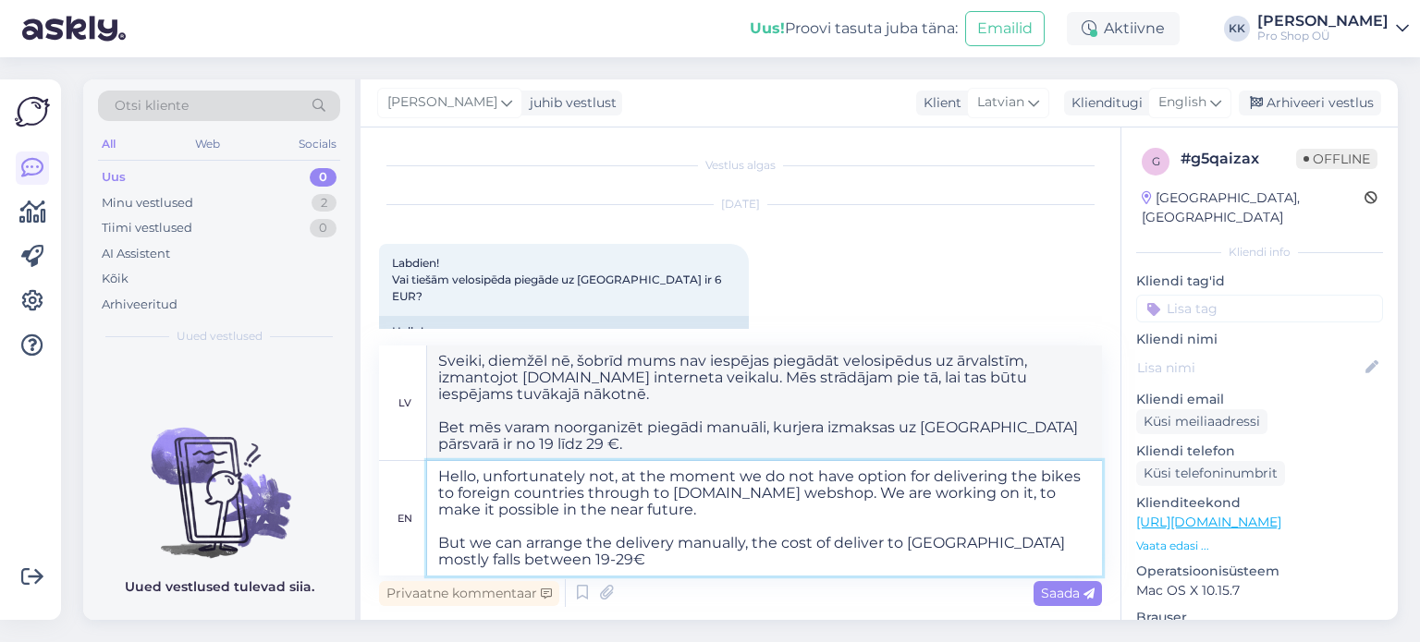
type textarea "Hello, unfortunately not, at the moment we do not have option for delivering th…"
type textarea "Sveiki, diemžēl nē, šobrīd mums nav iespējas piegādāt velosipēdus uz ārvalstīm,…"
click at [591, 566] on textarea "Hello, unfortunately not, at the moment we do not have option for delivering th…" at bounding box center [764, 518] width 675 height 115
